Goal: Task Accomplishment & Management: Manage account settings

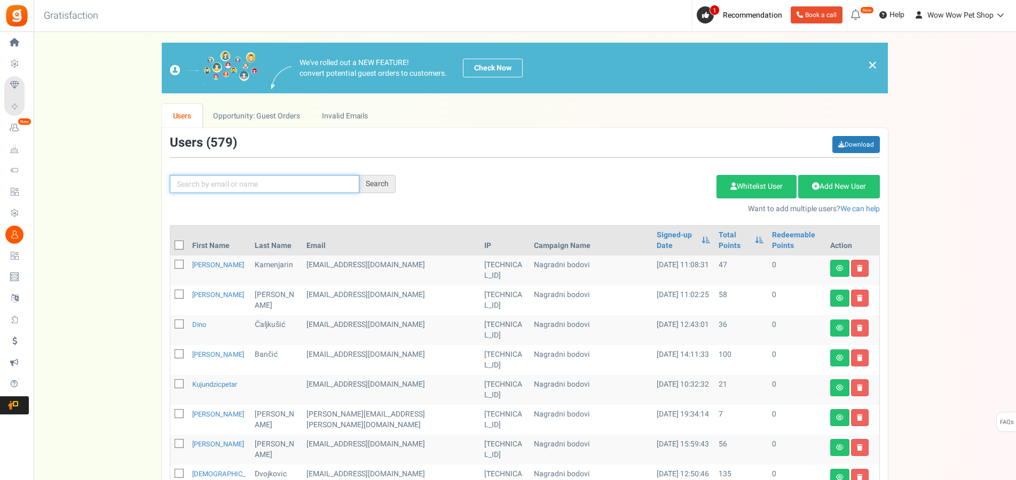
click at [335, 179] on input "text" at bounding box center [264, 184] width 189 height 18
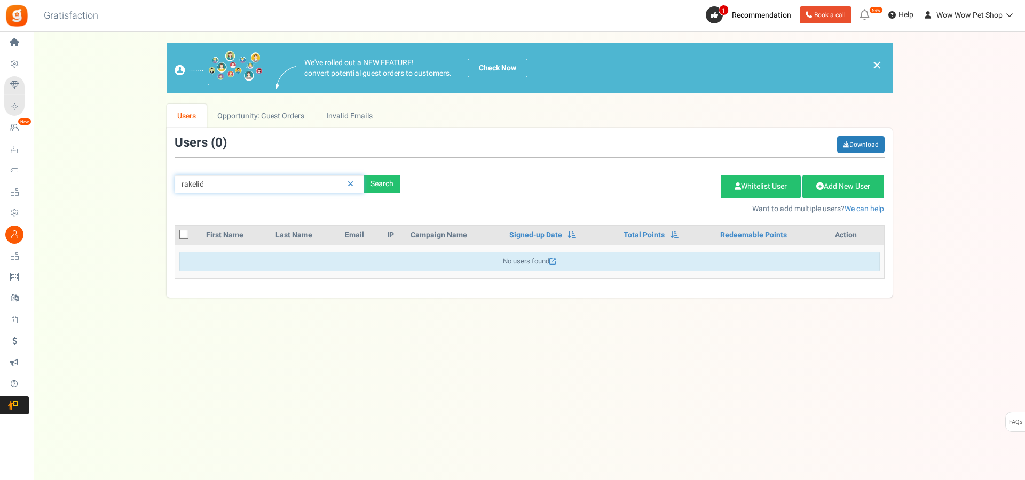
drag, startPoint x: 261, startPoint y: 179, endPoint x: 146, endPoint y: 163, distance: 116.4
click at [175, 175] on input "rakelić" at bounding box center [269, 184] width 189 height 18
click at [297, 184] on input "rakelić" at bounding box center [269, 184] width 189 height 18
drag, startPoint x: 225, startPoint y: 178, endPoint x: 102, endPoint y: 178, distance: 122.7
click at [175, 178] on input "rakelić" at bounding box center [269, 184] width 189 height 18
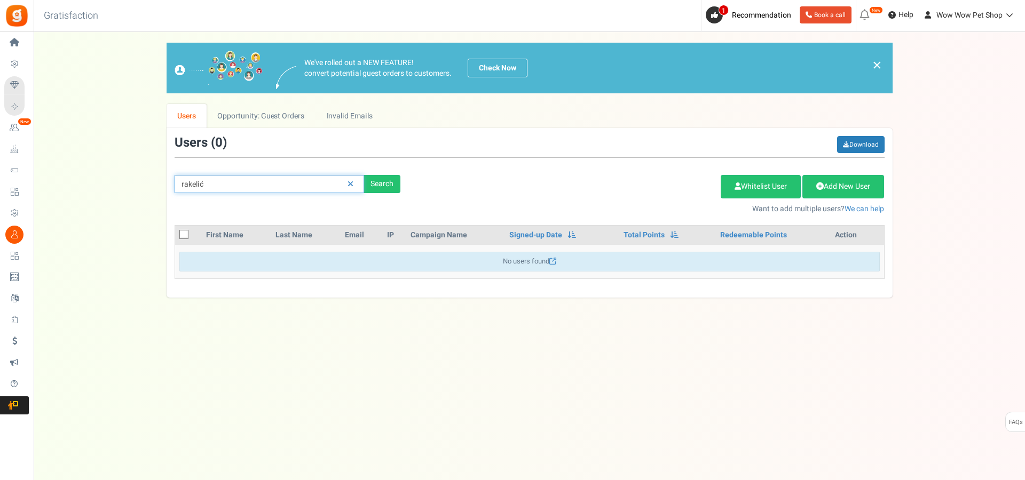
click at [180, 183] on input "rakelić" at bounding box center [269, 184] width 189 height 18
click at [184, 183] on input "rakelić" at bounding box center [269, 184] width 189 height 18
type input "jakelić"
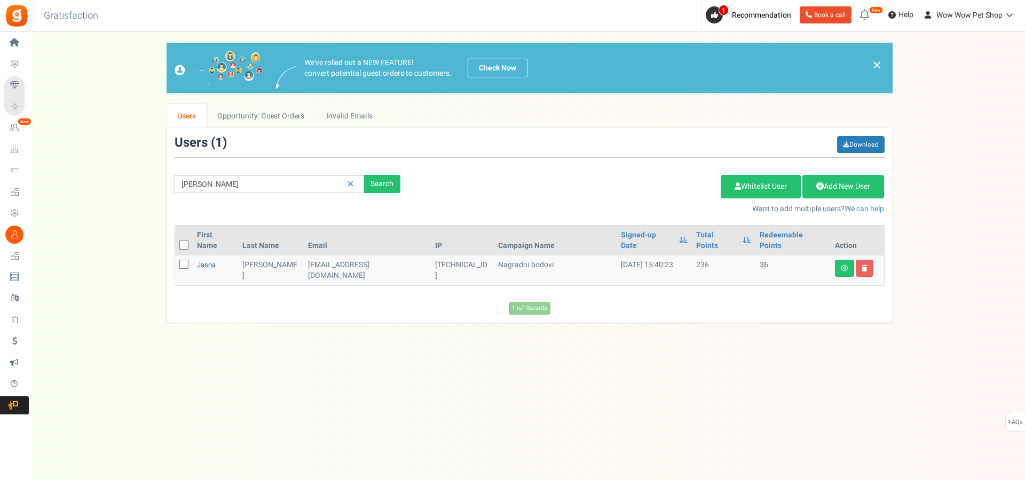
click at [210, 260] on link "Jasna" at bounding box center [206, 265] width 19 height 10
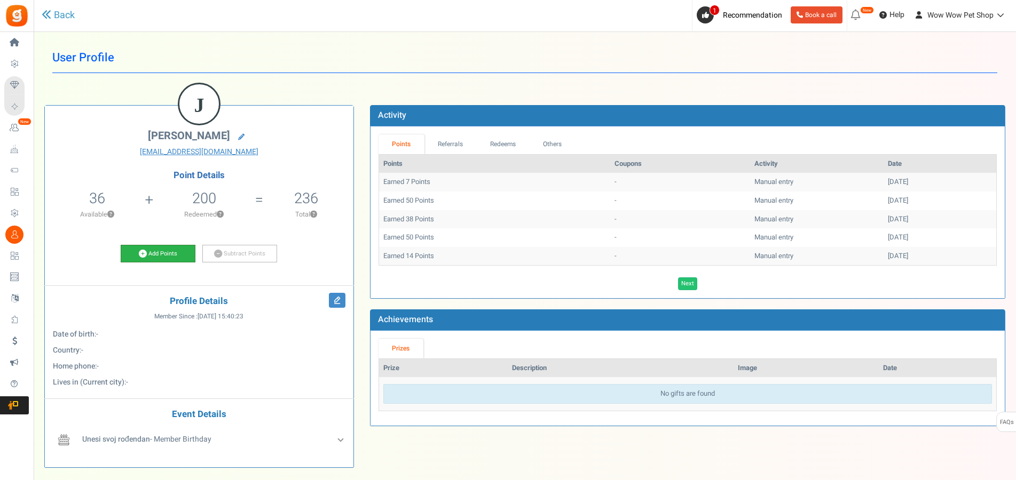
click at [159, 246] on link "Add Points" at bounding box center [158, 254] width 75 height 18
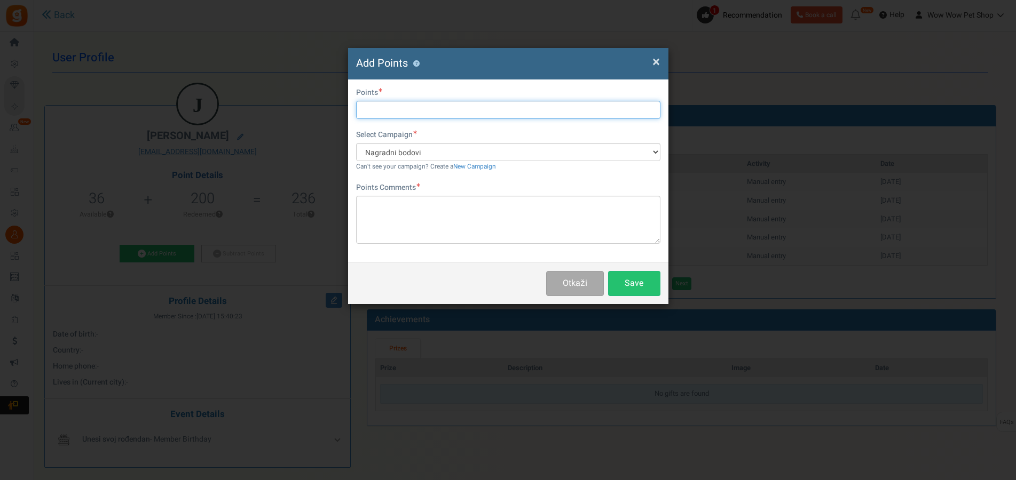
click at [390, 112] on input "text" at bounding box center [508, 110] width 304 height 18
type input "25"
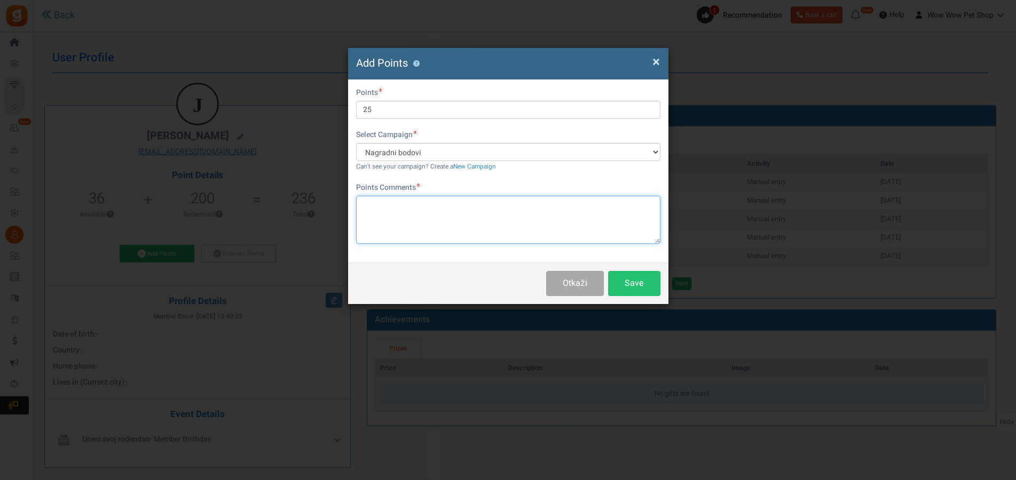
click at [427, 213] on textarea at bounding box center [508, 220] width 304 height 48
click at [412, 200] on textarea "Račun br." at bounding box center [508, 220] width 304 height 48
type textarea "Račun br. 1444"
click at [626, 277] on button "Save" at bounding box center [634, 283] width 52 height 25
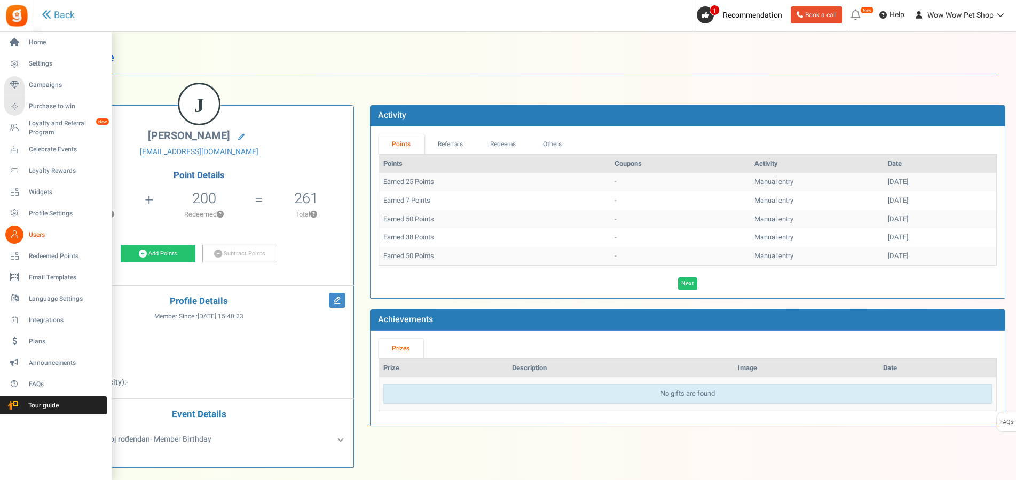
click at [22, 235] on icon at bounding box center [14, 235] width 18 height 18
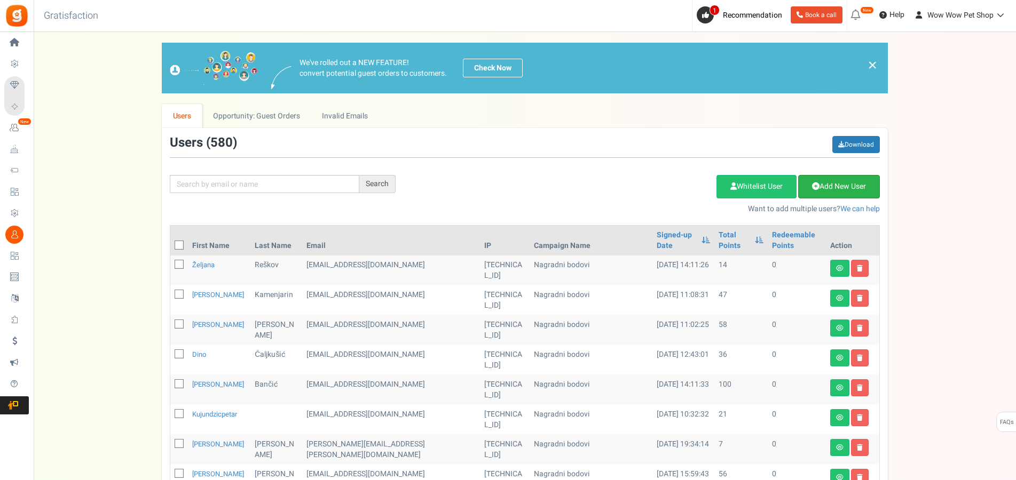
click at [833, 188] on link "Add New User" at bounding box center [839, 186] width 82 height 23
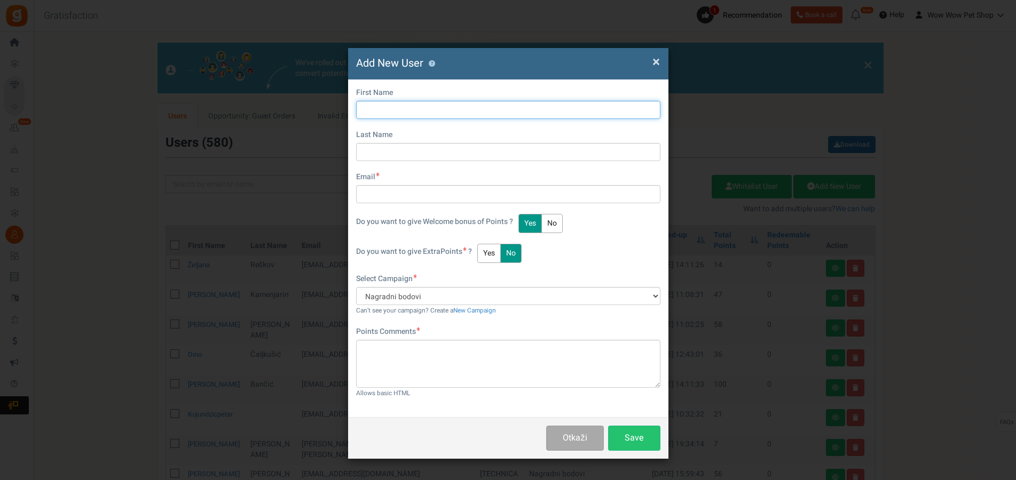
click at [401, 106] on input "text" at bounding box center [508, 110] width 304 height 18
type input "Snježana"
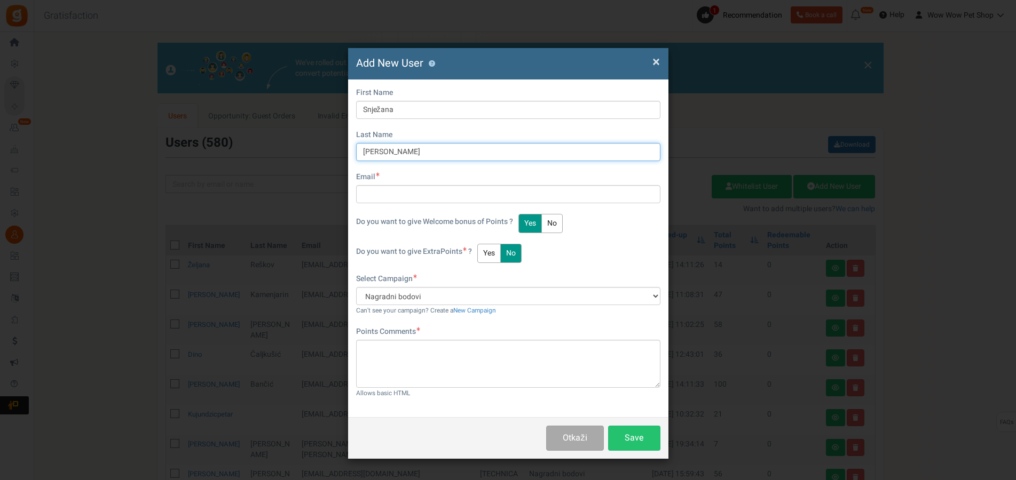
type input "[PERSON_NAME]"
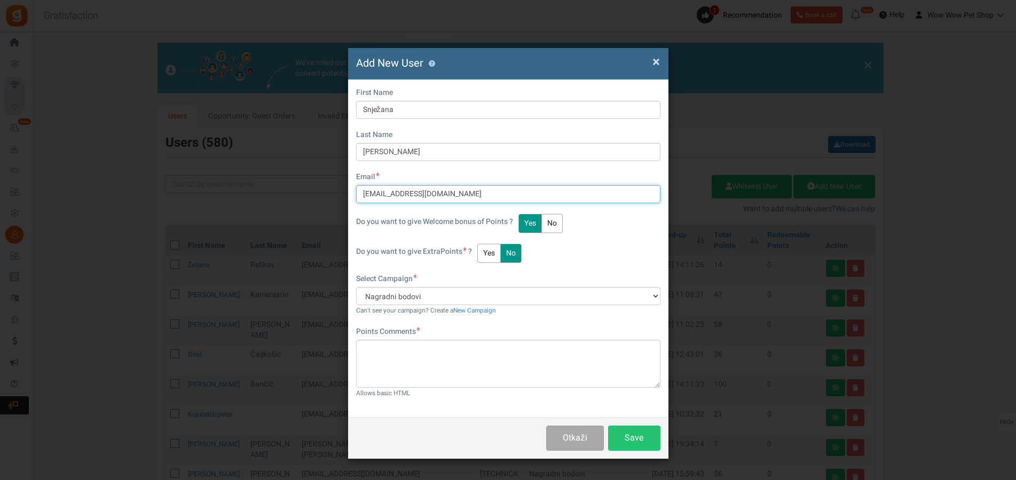
type input "[EMAIL_ADDRESS][DOMAIN_NAME]"
click at [488, 248] on button "Yes" at bounding box center [488, 253] width 23 height 19
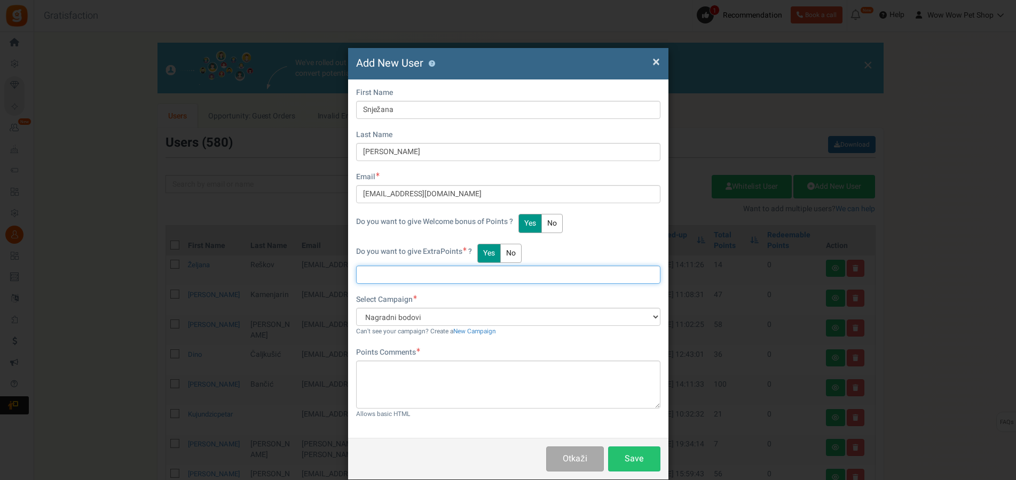
click at [422, 283] on input "text" at bounding box center [508, 275] width 304 height 18
type input "26"
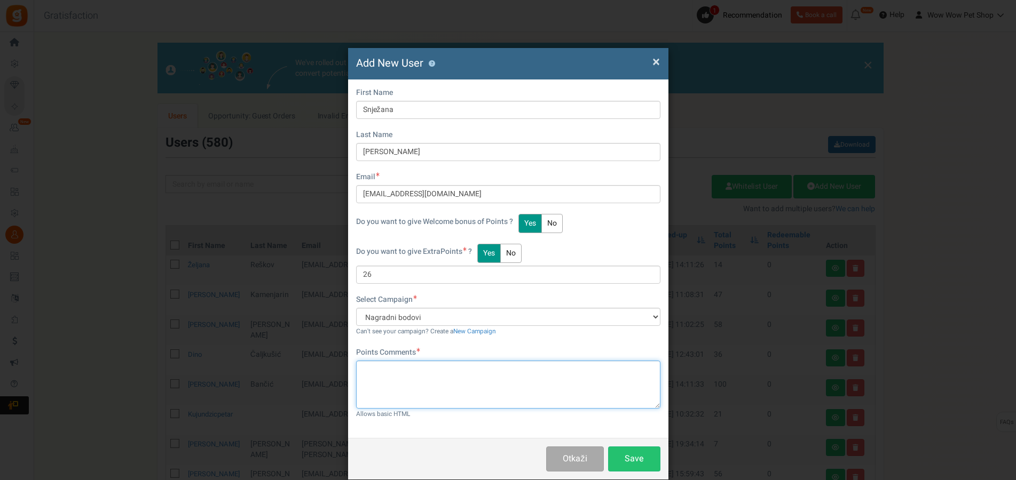
click at [444, 381] on textarea at bounding box center [508, 385] width 304 height 48
type textarea "Račun br. 1443"
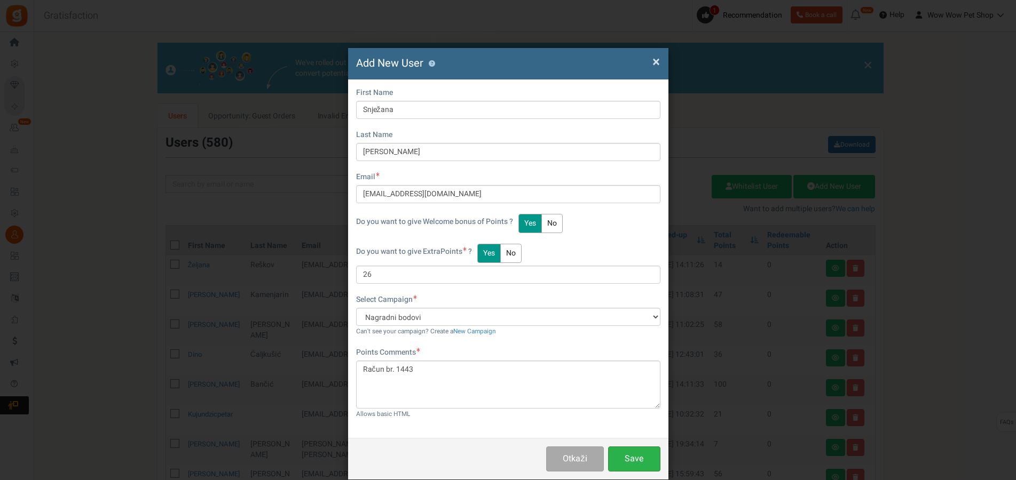
click at [626, 464] on button "Save" at bounding box center [634, 459] width 52 height 25
